Goal: Transaction & Acquisition: Purchase product/service

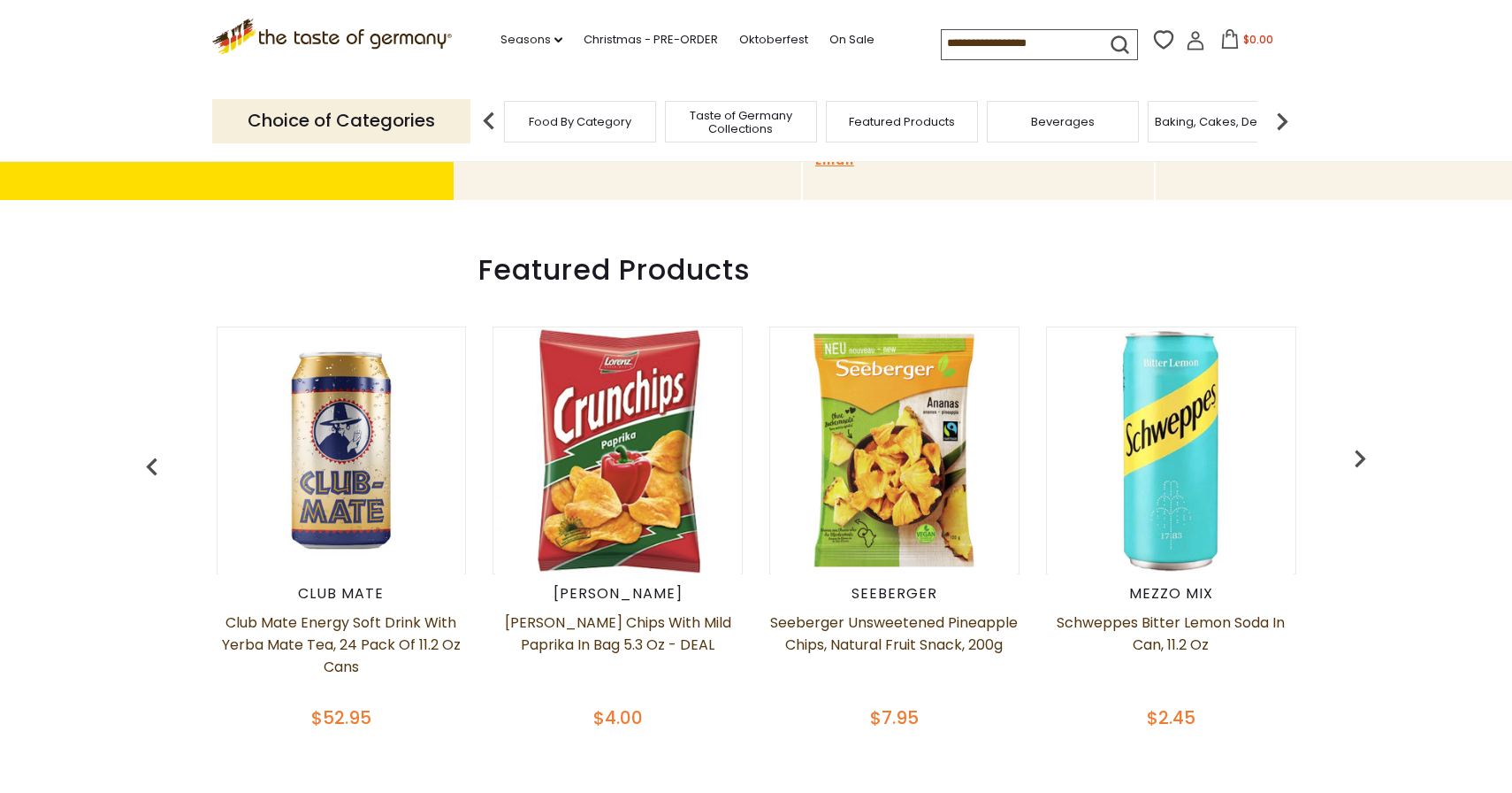
scroll to position [214, 0]
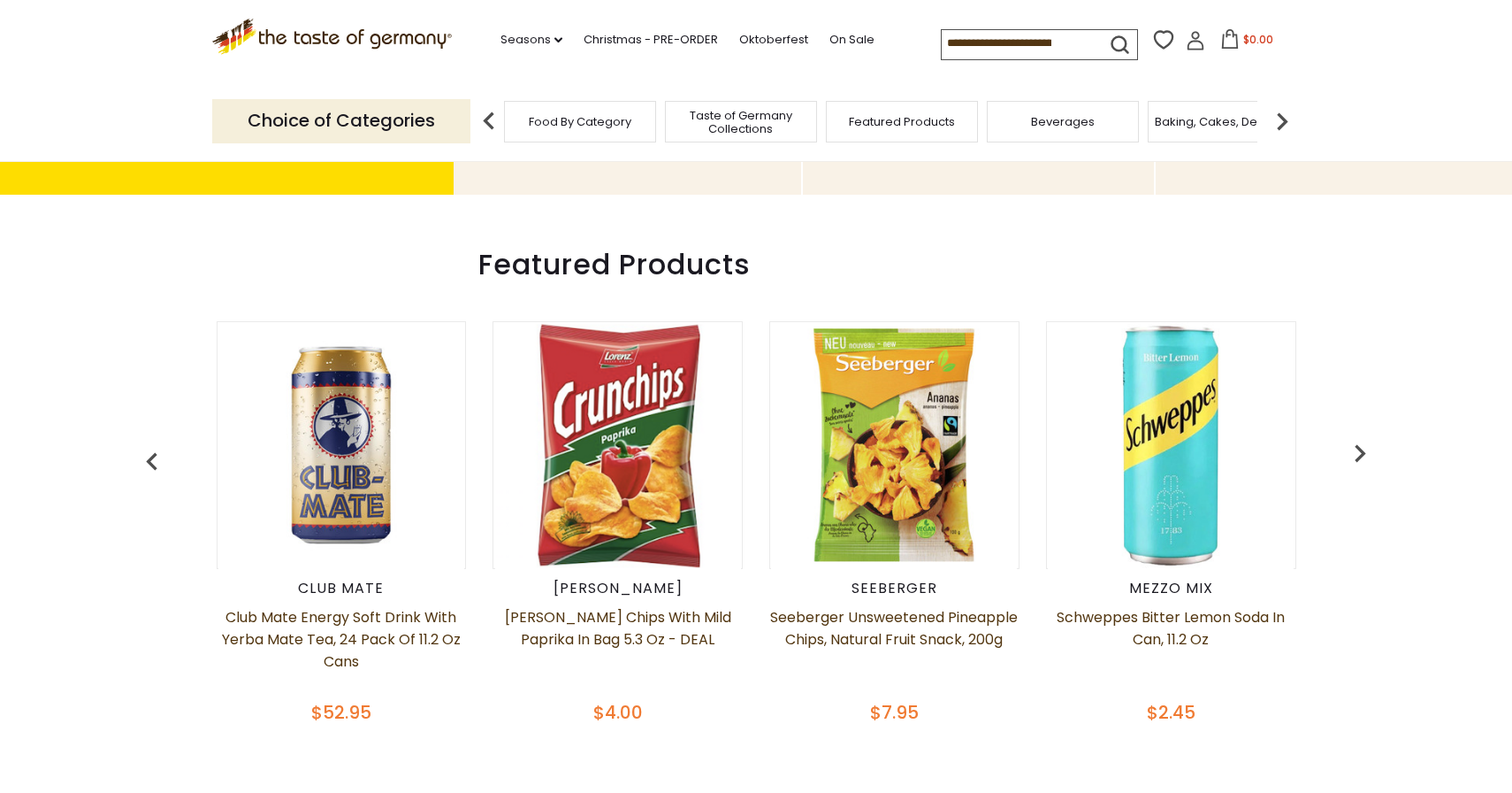
click at [631, 417] on img at bounding box center [618, 445] width 246 height 246
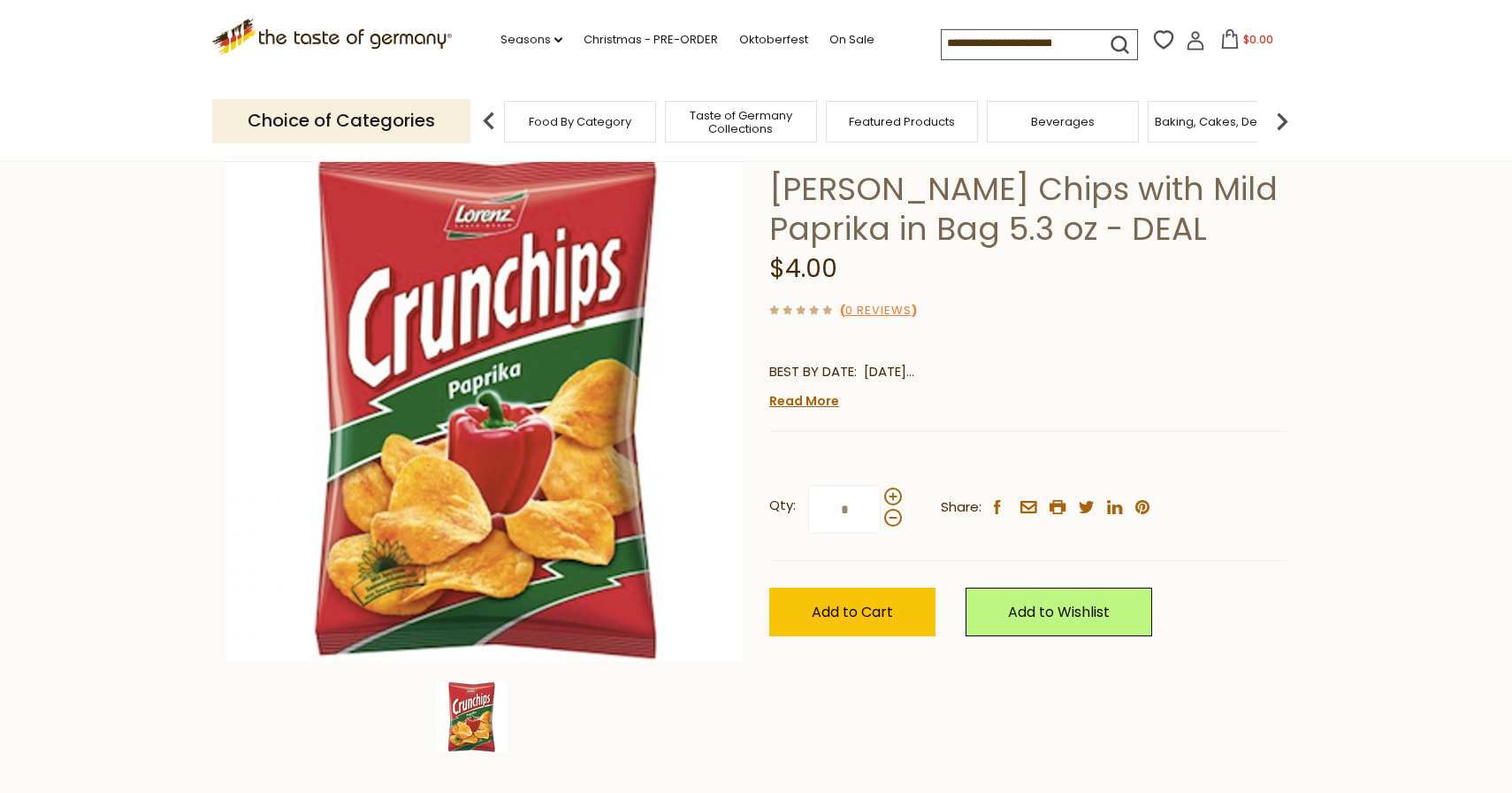
scroll to position [114, 0]
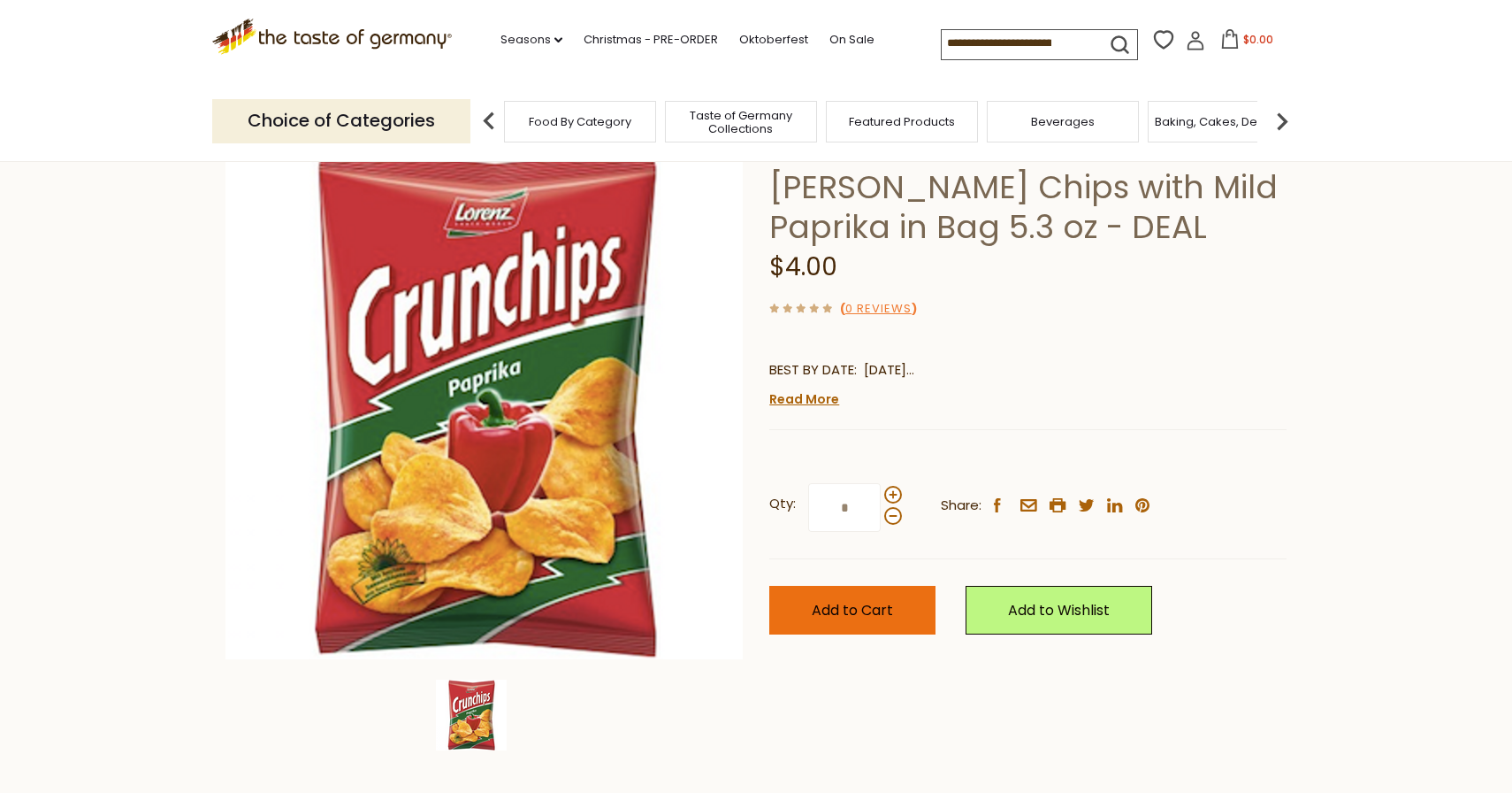
click at [862, 606] on span "Add to Cart" at bounding box center [853, 610] width 82 height 20
click at [1243, 87] on header "Free Shipping Starts at $80.00. Varies by Region. Exclusions Apply. Click here …" at bounding box center [756, 81] width 1512 height 162
click at [1244, 45] on icon at bounding box center [1239, 38] width 16 height 19
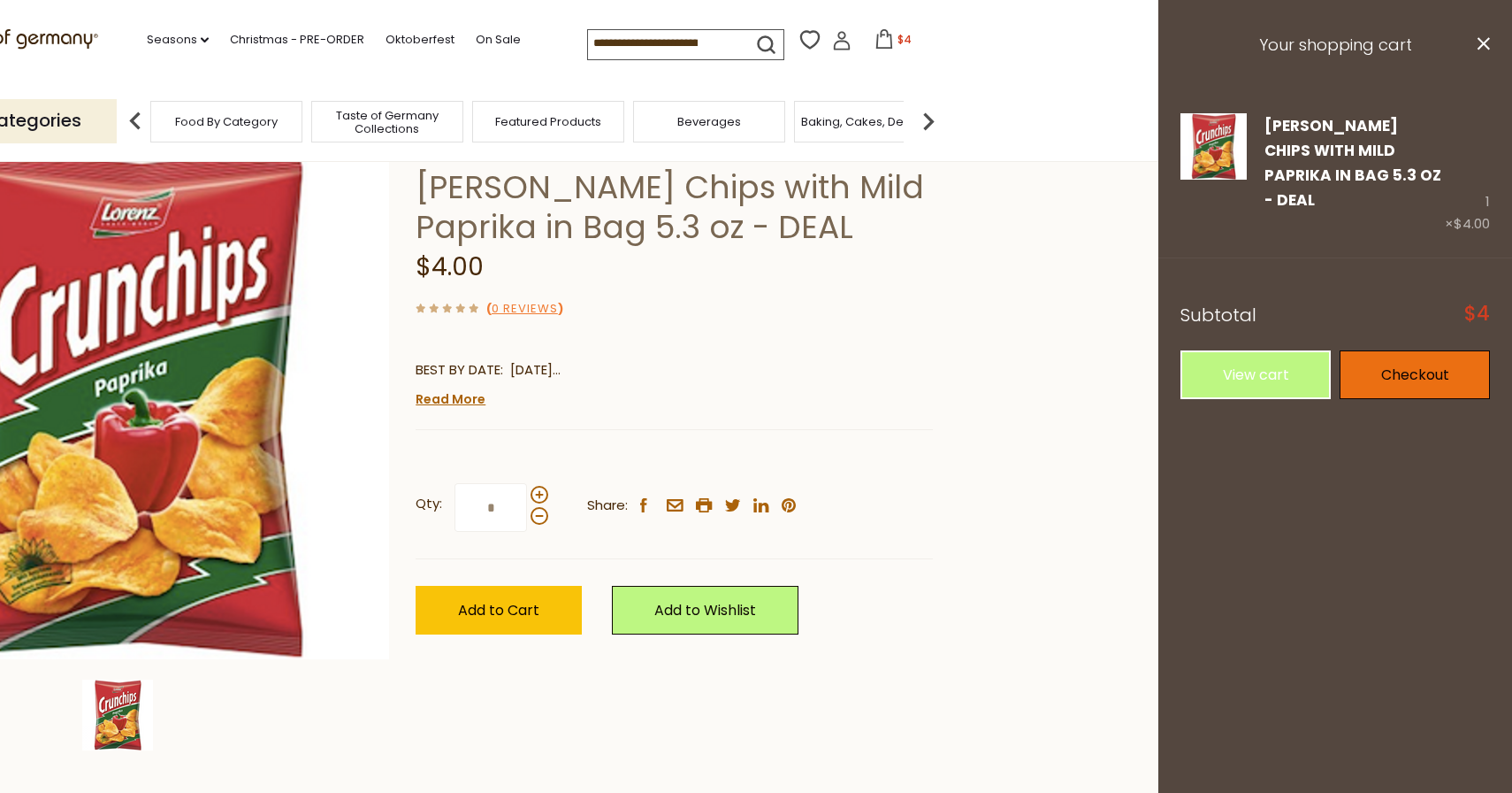
click at [1398, 351] on link "Checkout" at bounding box center [1415, 375] width 151 height 49
